Goal: Task Accomplishment & Management: Complete application form

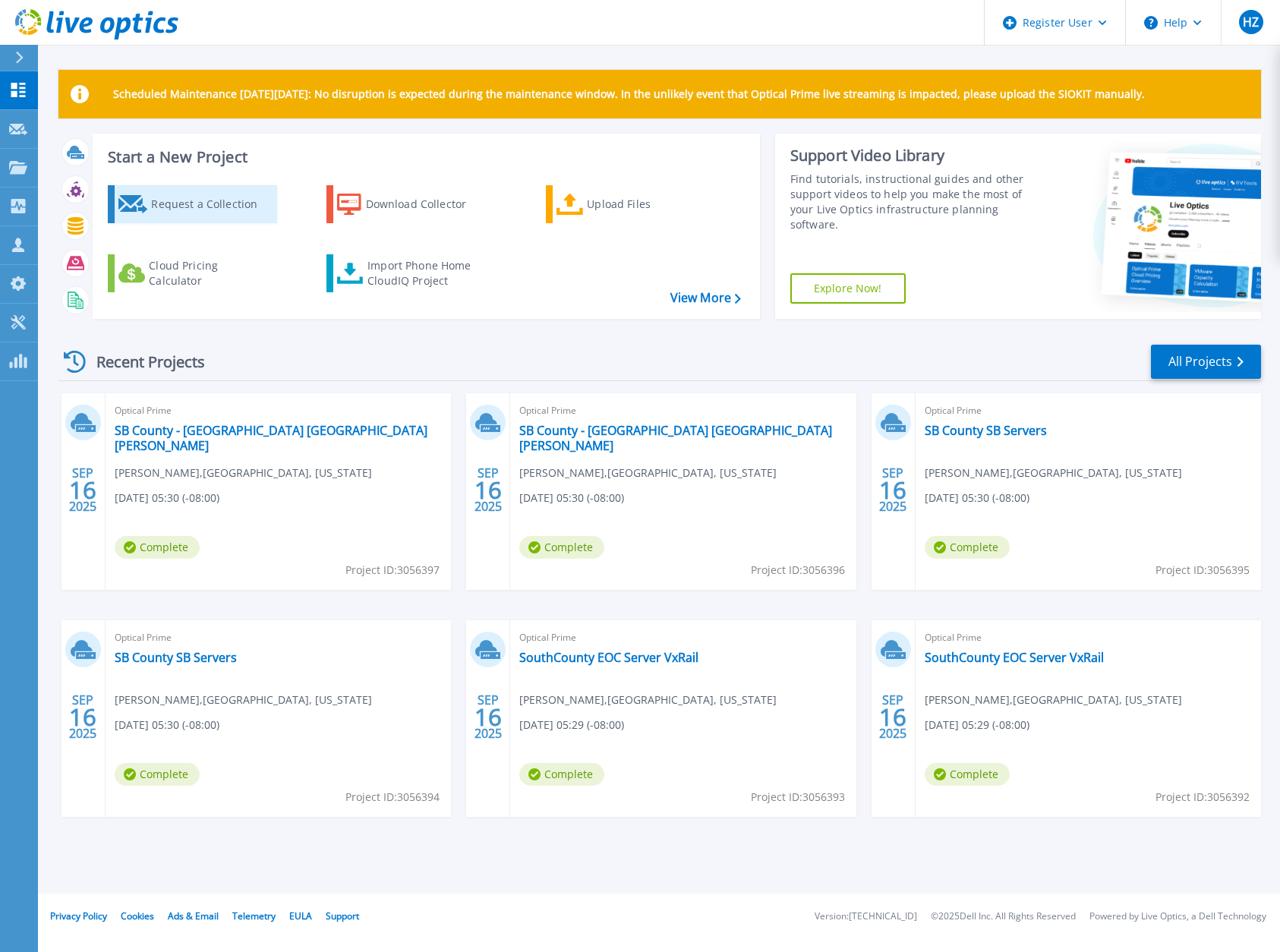
click at [180, 205] on div "Request a Collection" at bounding box center [211, 204] width 121 height 30
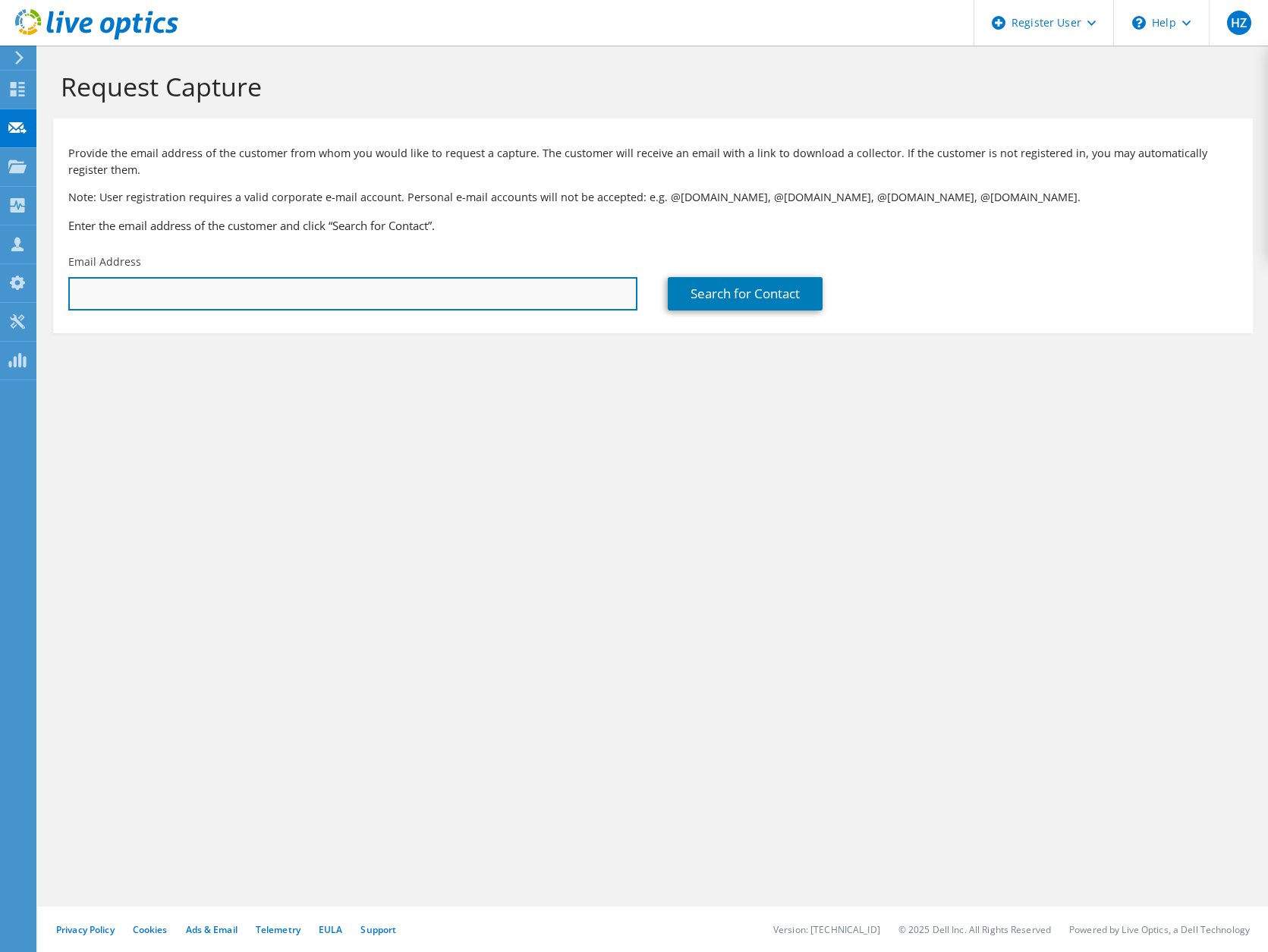
click at [142, 298] on input "text" at bounding box center [353, 293] width 569 height 33
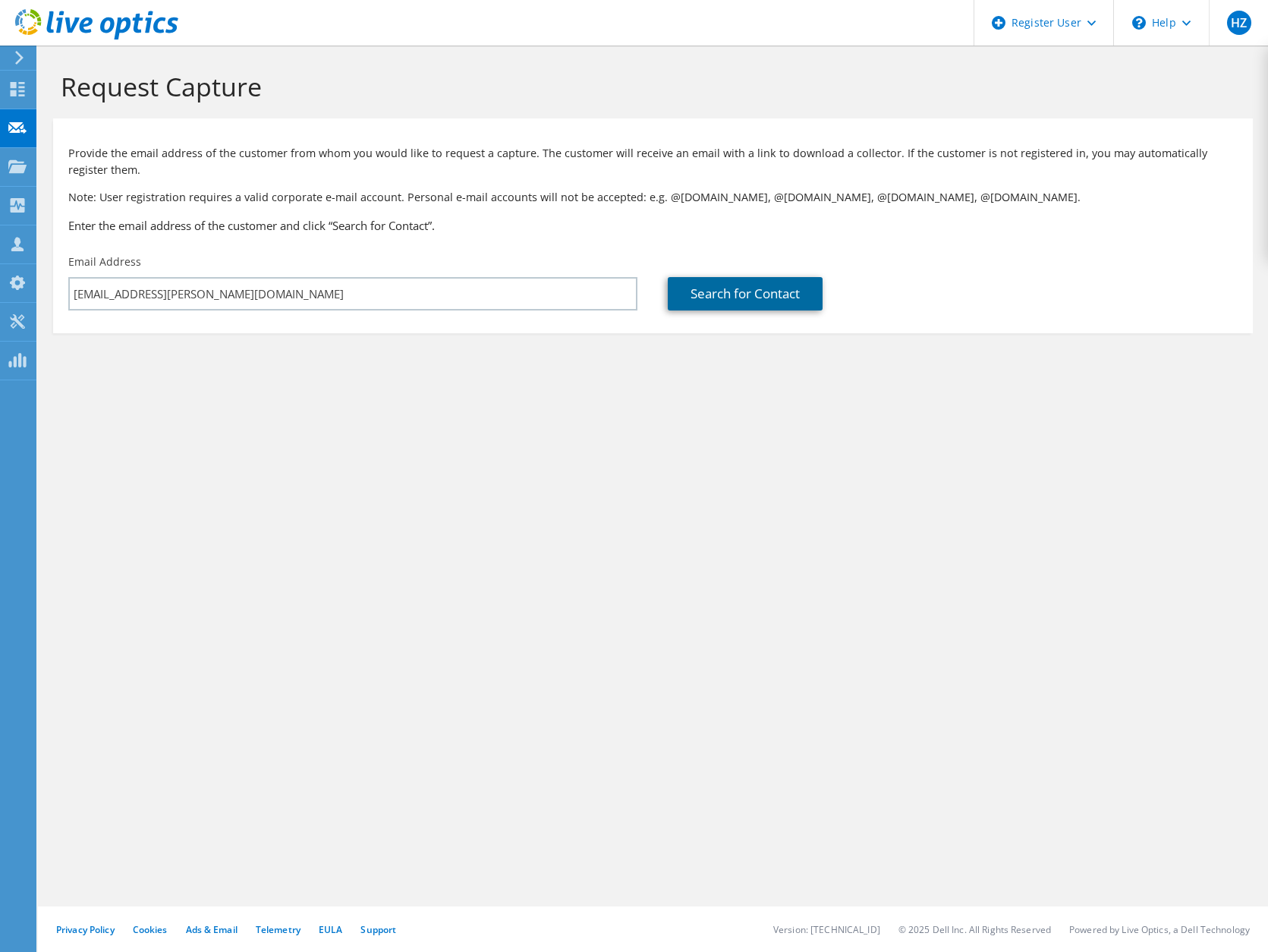
click at [759, 294] on link "Search for Contact" at bounding box center [745, 293] width 155 height 33
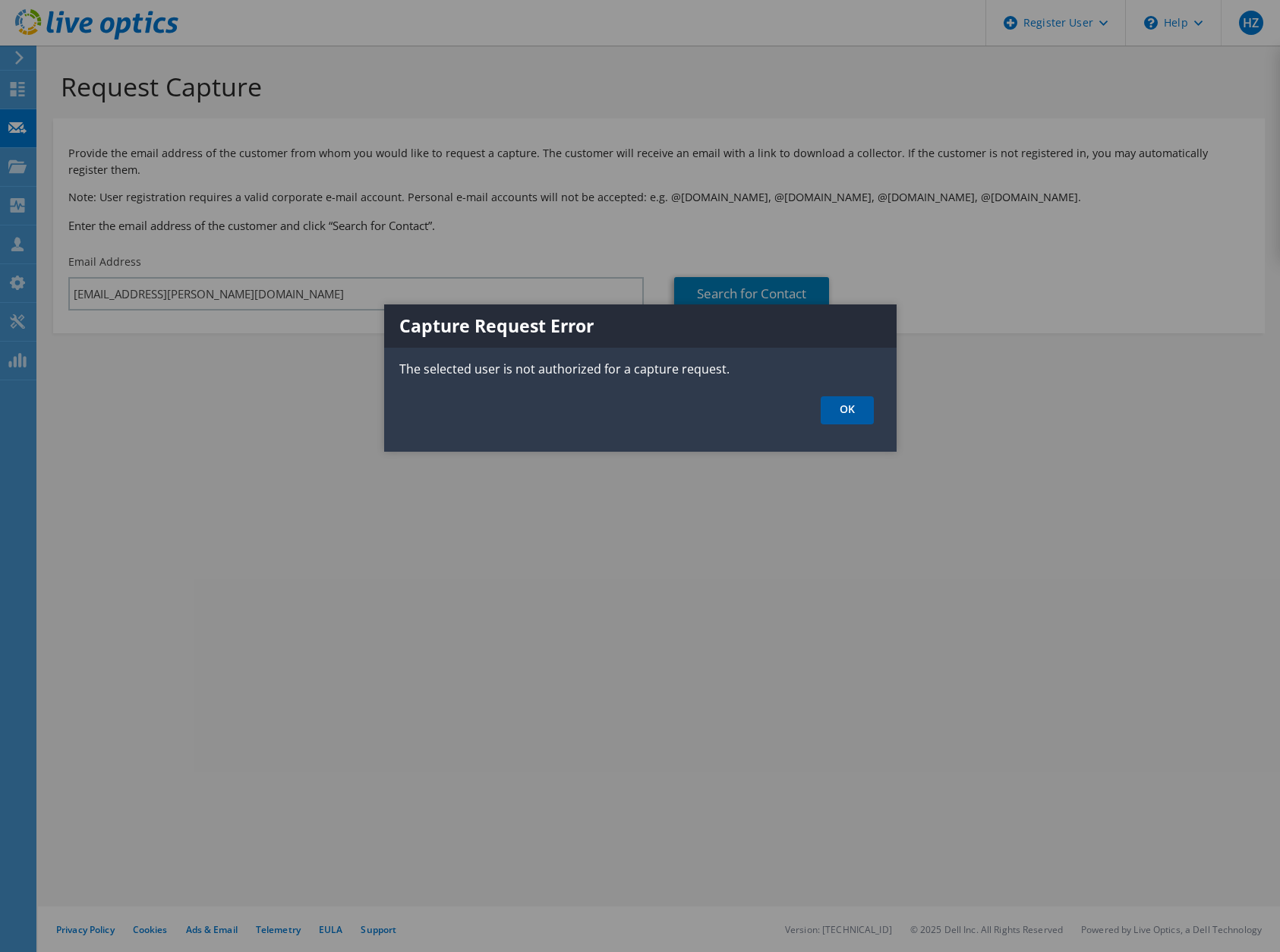
click at [848, 405] on link "OK" at bounding box center [847, 410] width 53 height 28
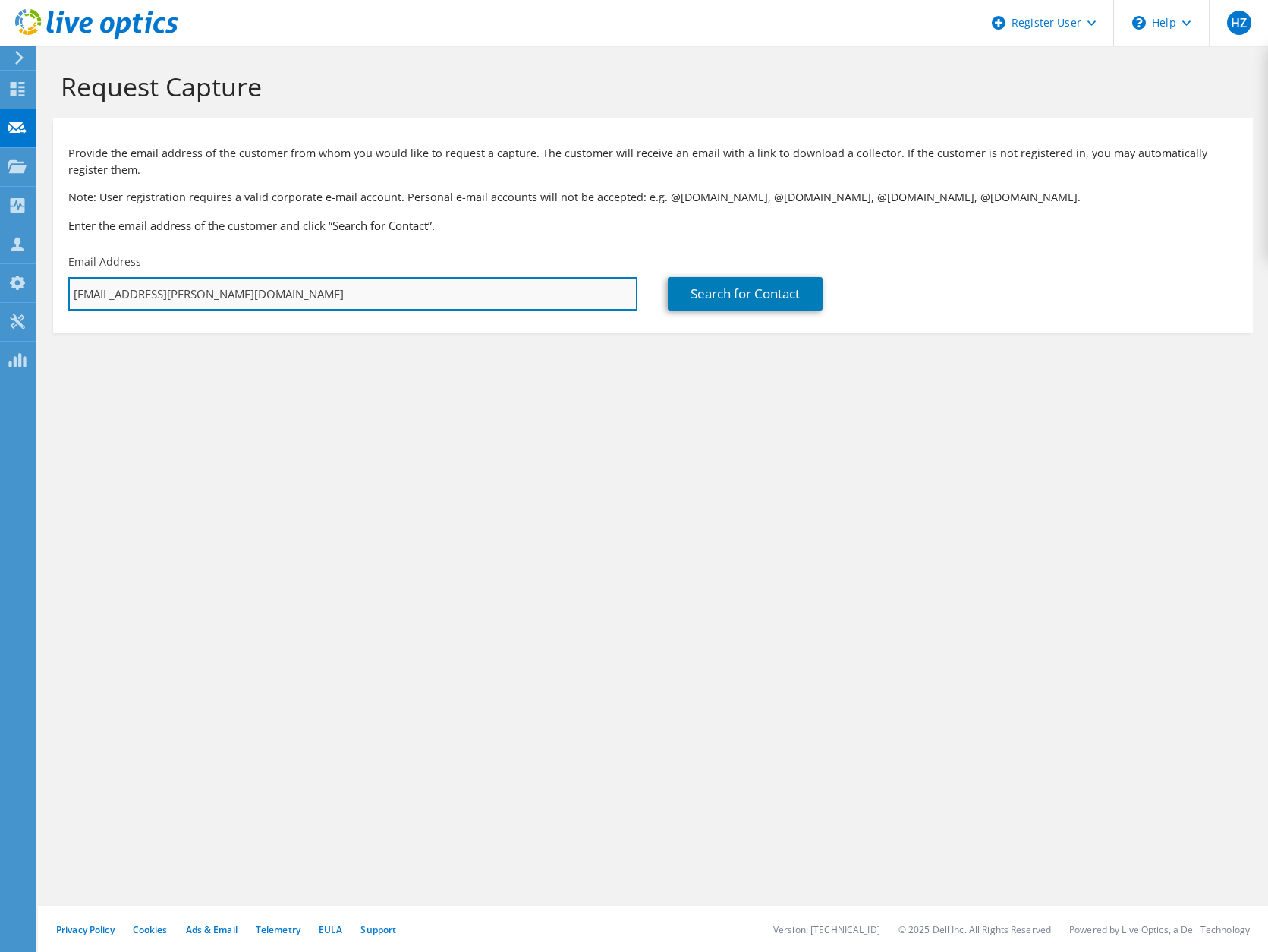
click at [252, 296] on input "hampo.zadoyan@dell.com" at bounding box center [353, 293] width 569 height 33
type input "h"
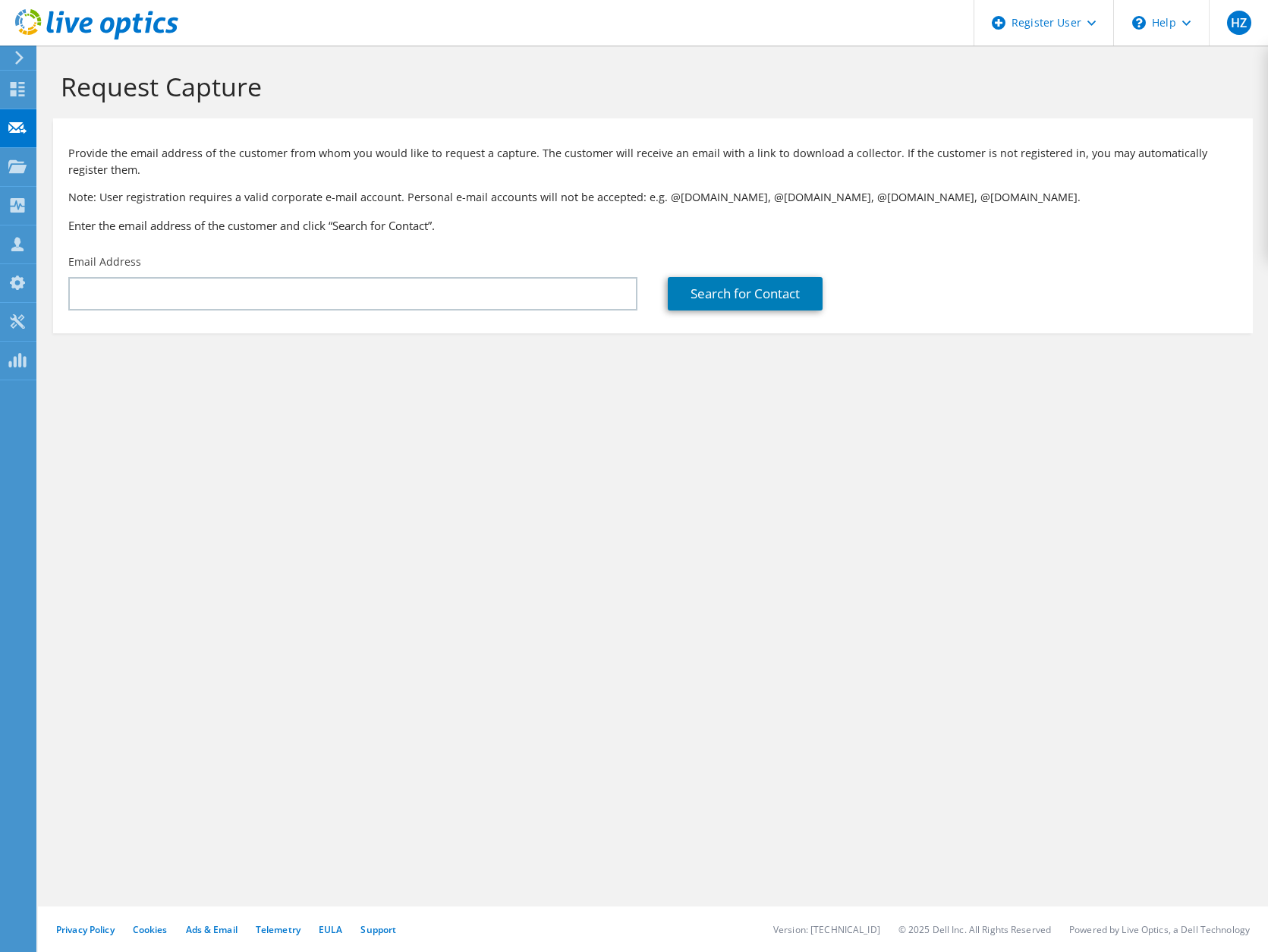
click at [64, 29] on icon at bounding box center [97, 25] width 164 height 31
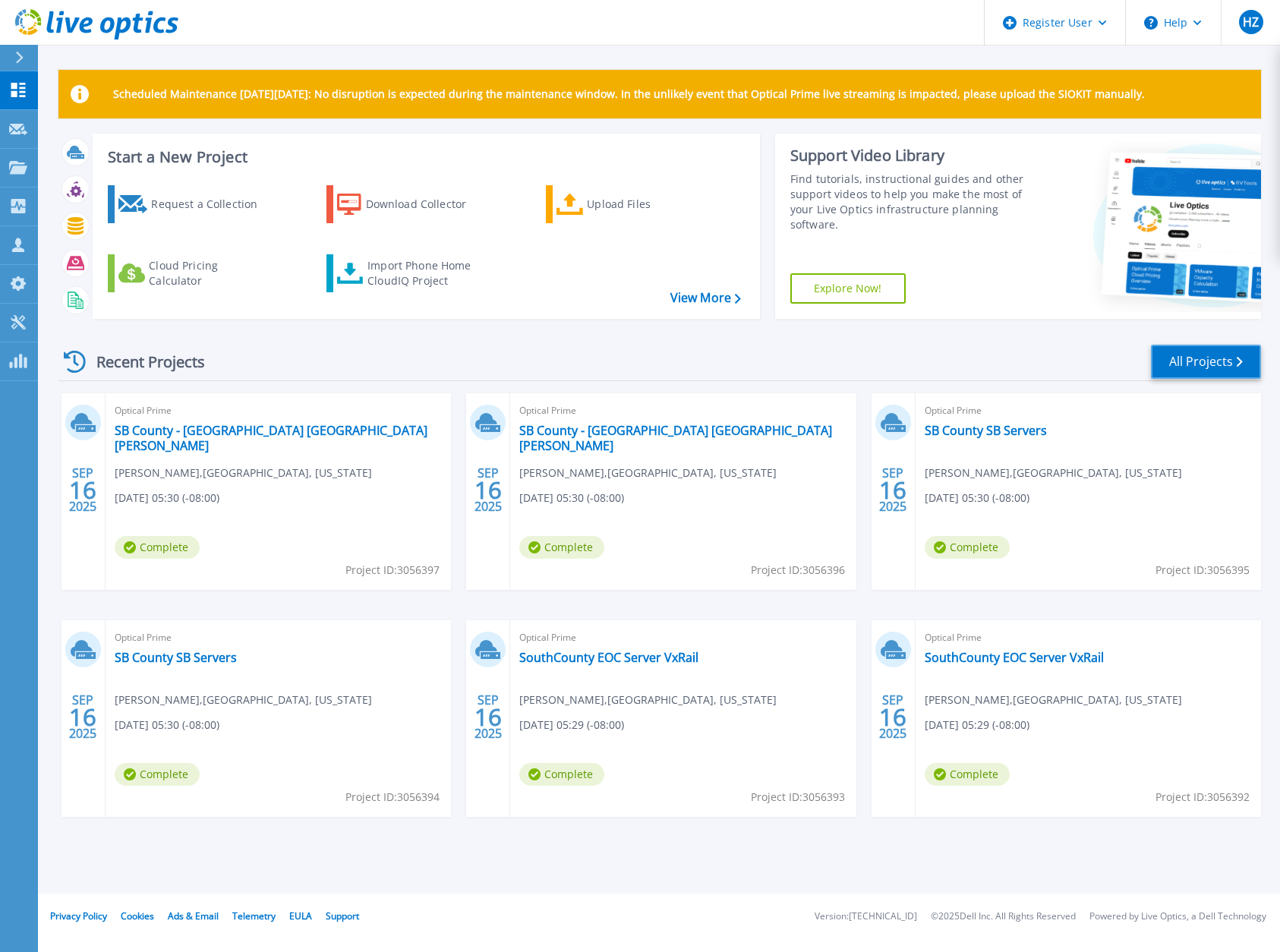
click at [1210, 366] on link "All Projects" at bounding box center [1206, 362] width 110 height 34
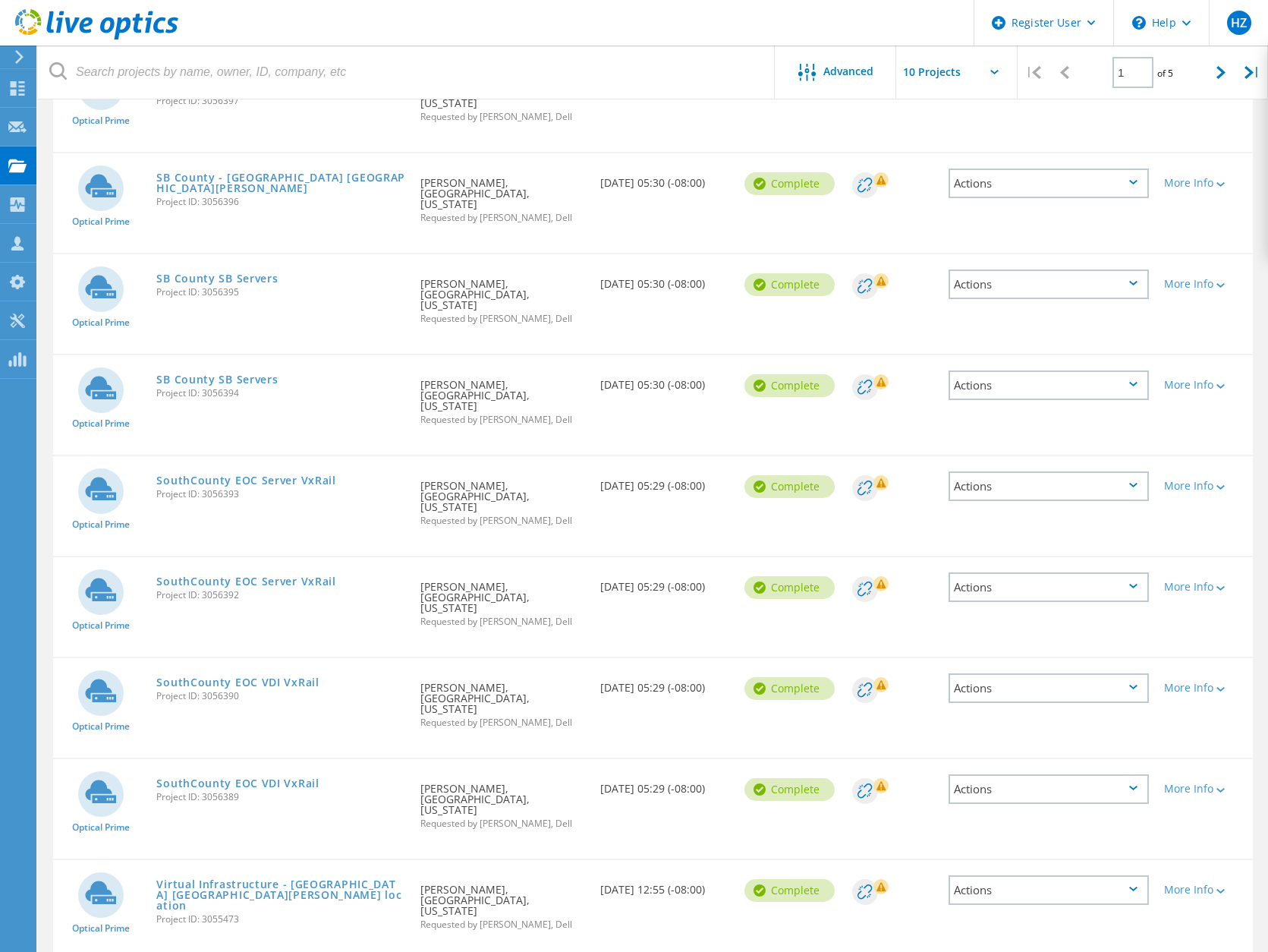
scroll to position [291, 0]
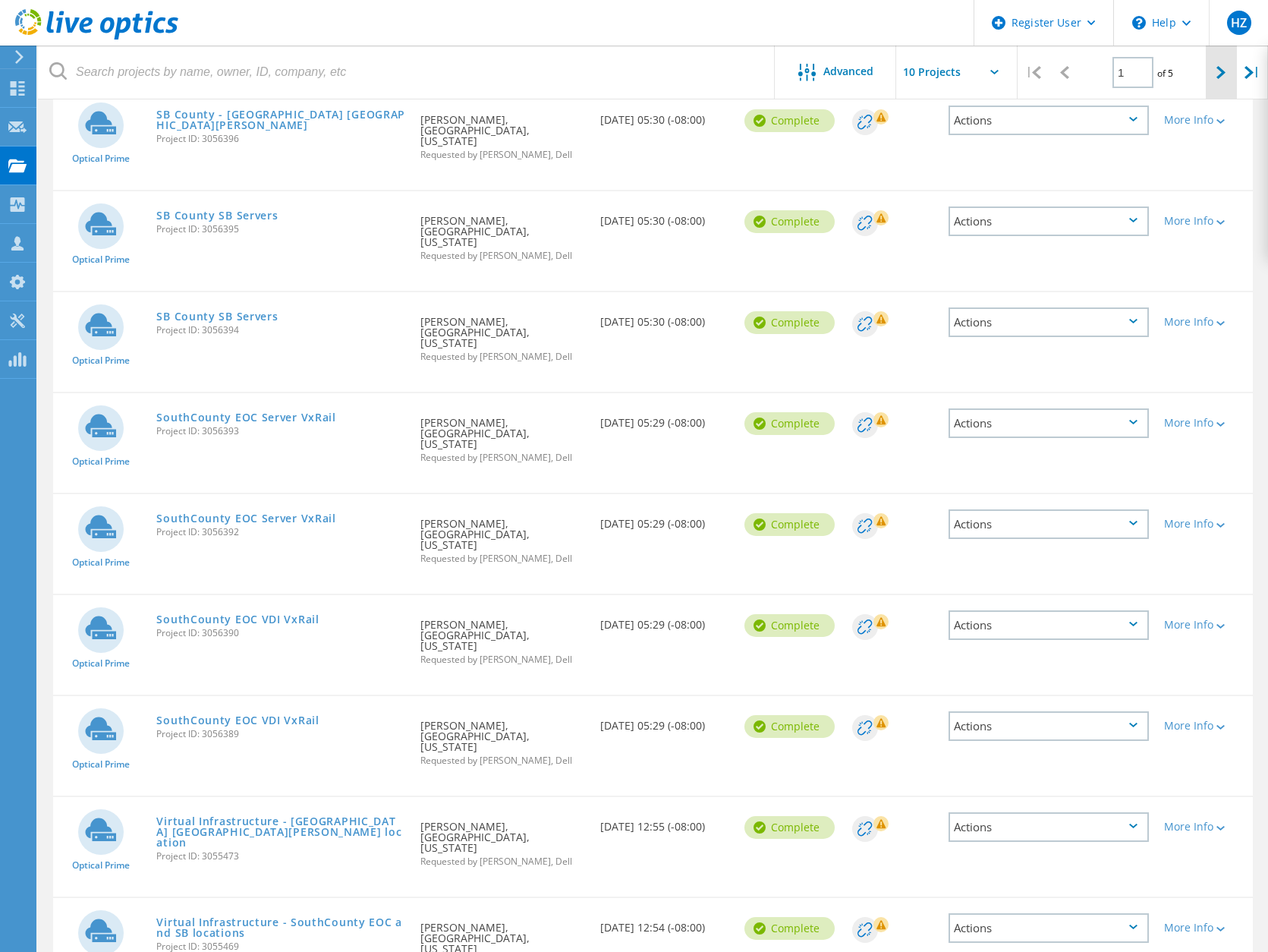
click at [1222, 70] on icon at bounding box center [1221, 73] width 9 height 13
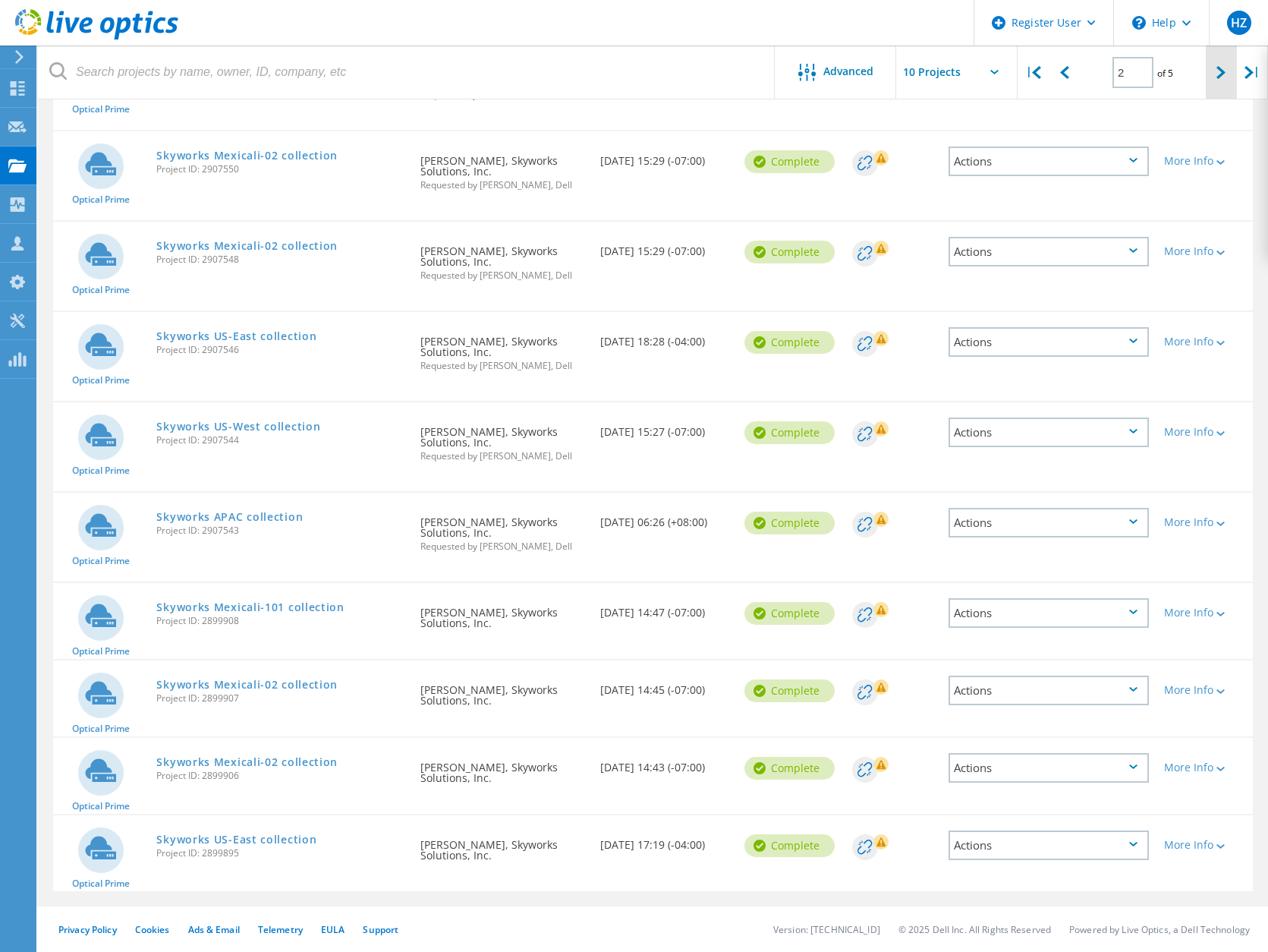
scroll to position [239, 0]
click at [1038, 76] on icon at bounding box center [1037, 73] width 9 height 13
type input "1"
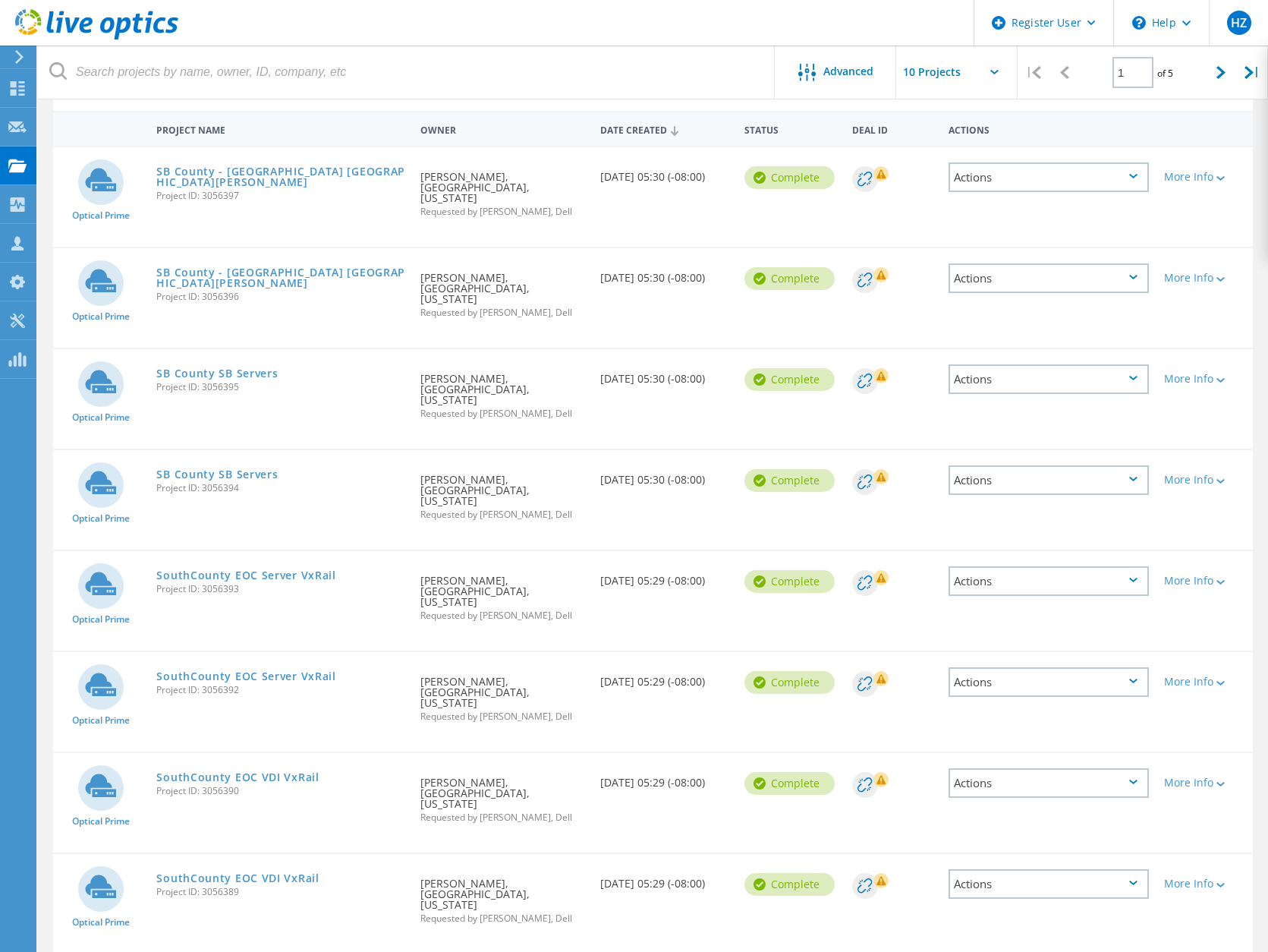
scroll to position [0, 0]
